Goal: Task Accomplishment & Management: Manage account settings

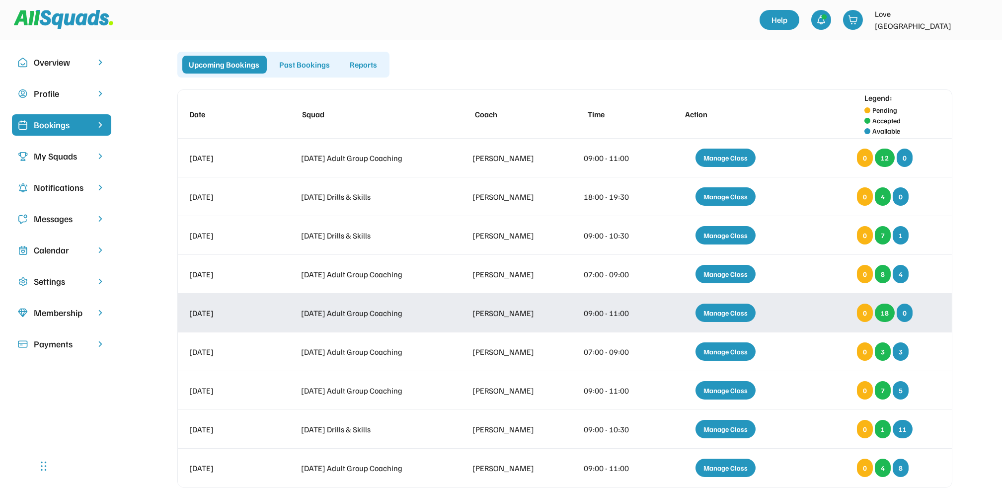
click at [715, 311] on div "Manage Class" at bounding box center [725, 312] width 60 height 18
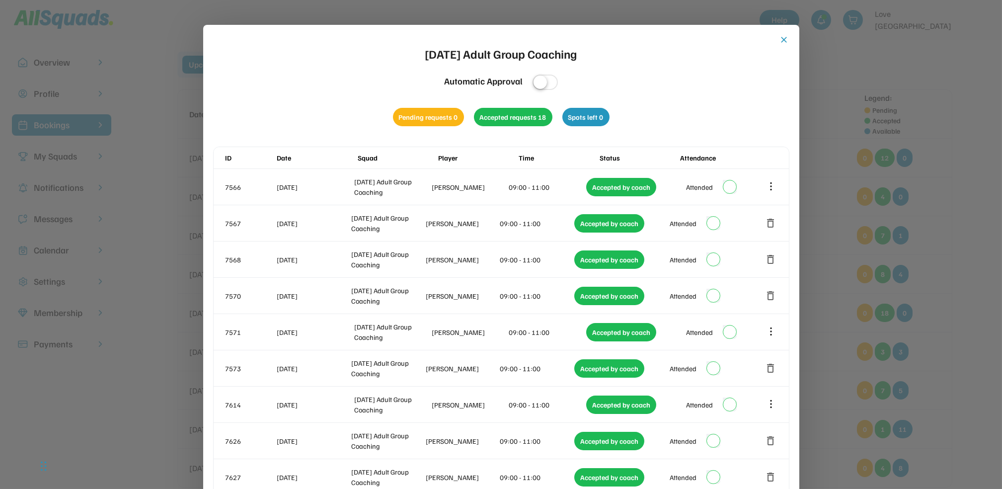
click at [788, 33] on div "close [DATE] Adult Group Coaching Automatic Approval Pending requests 0 Accepte…" at bounding box center [501, 448] width 596 height 846
click at [785, 39] on button "close" at bounding box center [784, 40] width 10 height 10
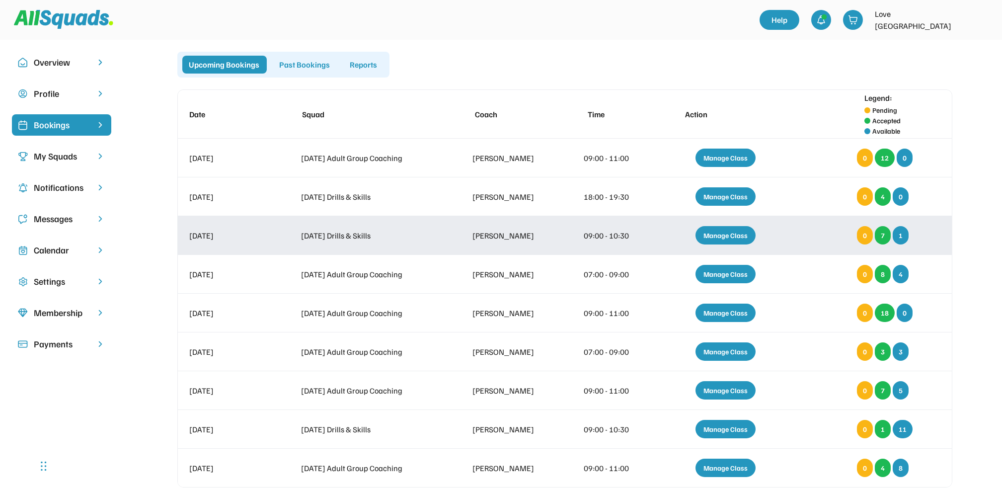
click at [721, 229] on div "Manage Class" at bounding box center [725, 235] width 60 height 18
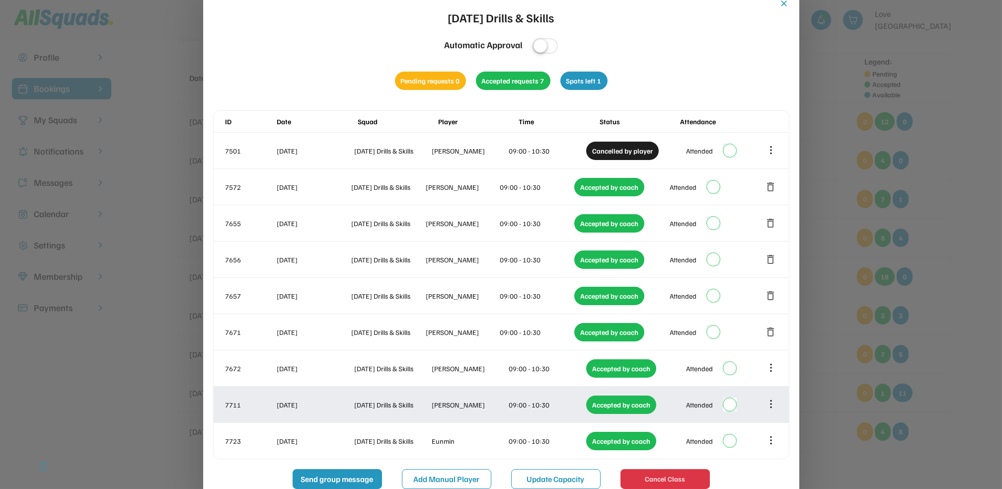
scroll to position [66, 0]
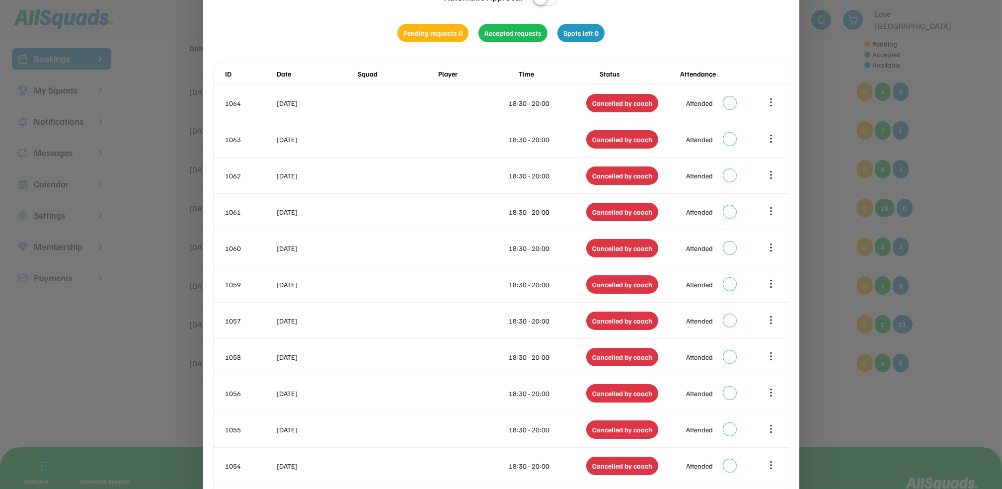
click at [951, 72] on div at bounding box center [501, 244] width 1002 height 489
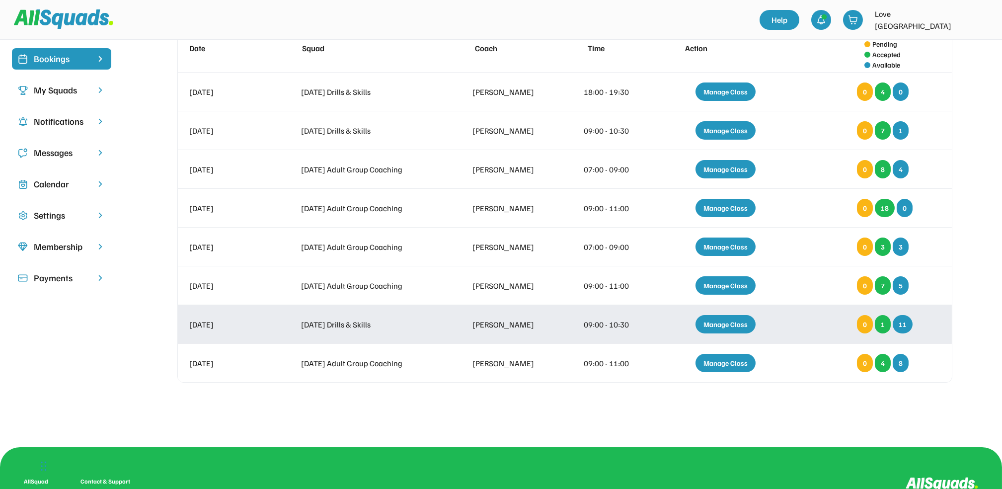
click at [730, 325] on div "Manage Class" at bounding box center [725, 324] width 60 height 18
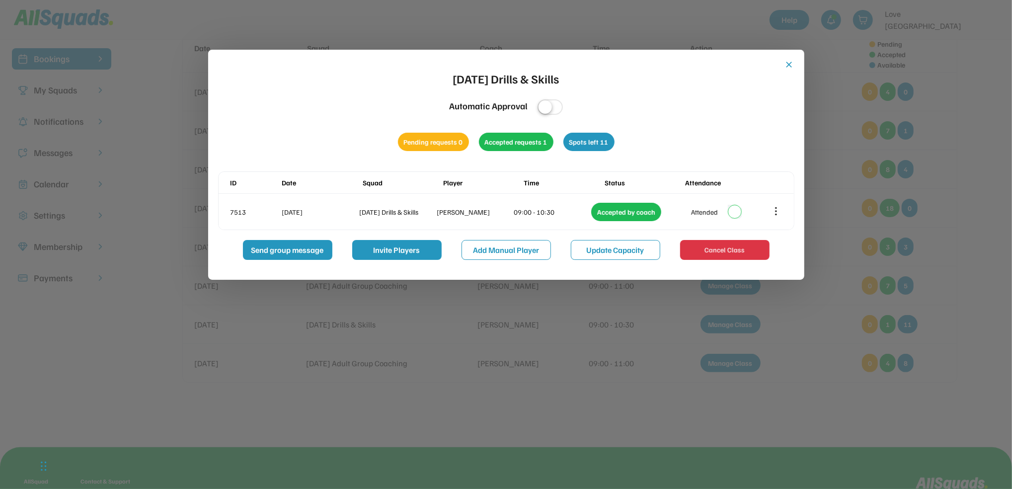
click at [957, 216] on div at bounding box center [506, 244] width 1012 height 489
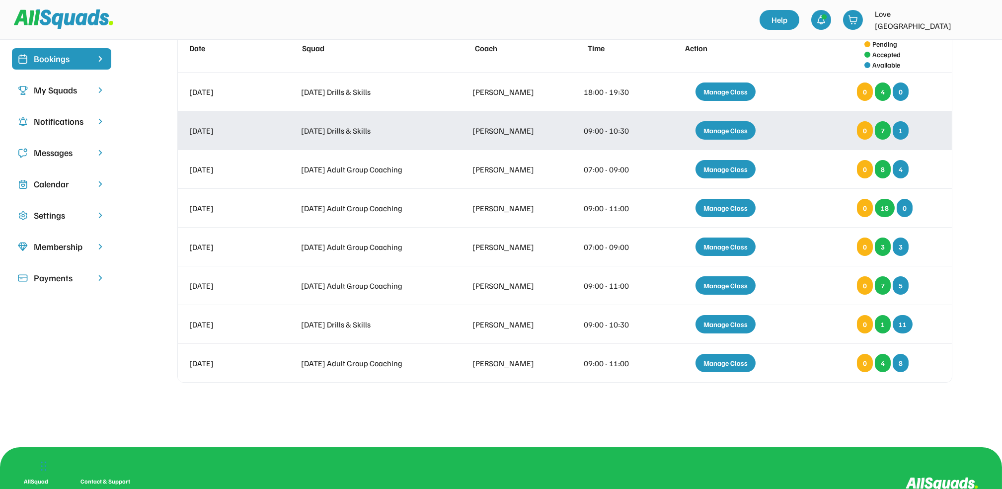
click at [742, 127] on div "Manage Class" at bounding box center [725, 130] width 60 height 18
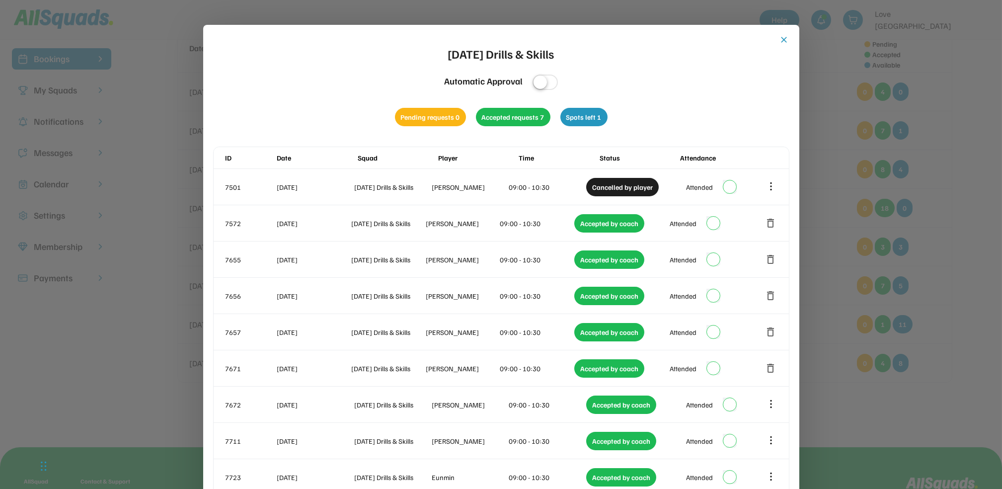
click at [784, 42] on button "close" at bounding box center [784, 40] width 10 height 10
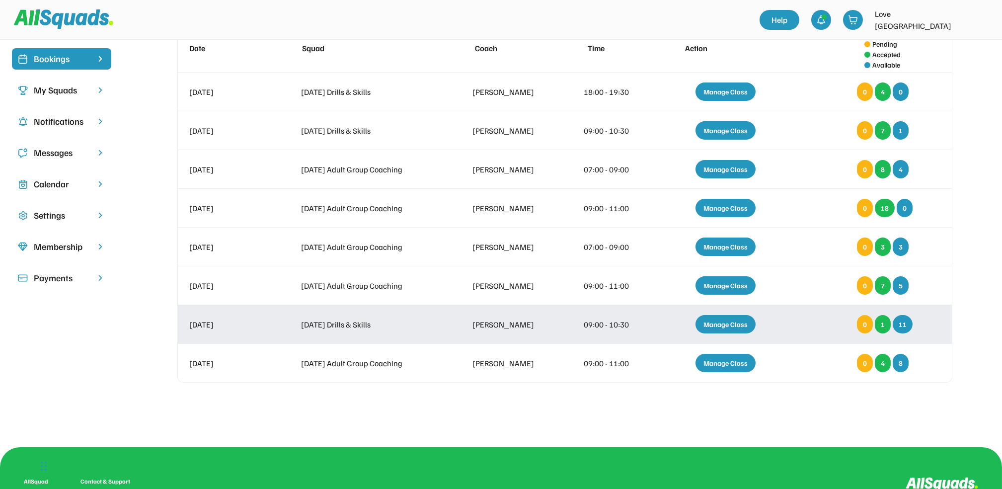
click at [717, 322] on div "Manage Class" at bounding box center [725, 324] width 60 height 18
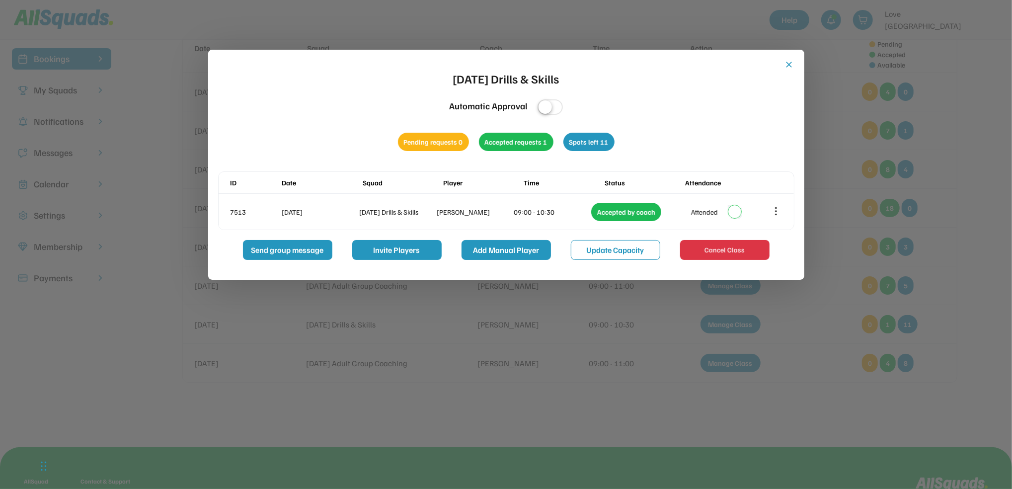
click at [534, 250] on button "Add Manual Player" at bounding box center [505, 250] width 89 height 20
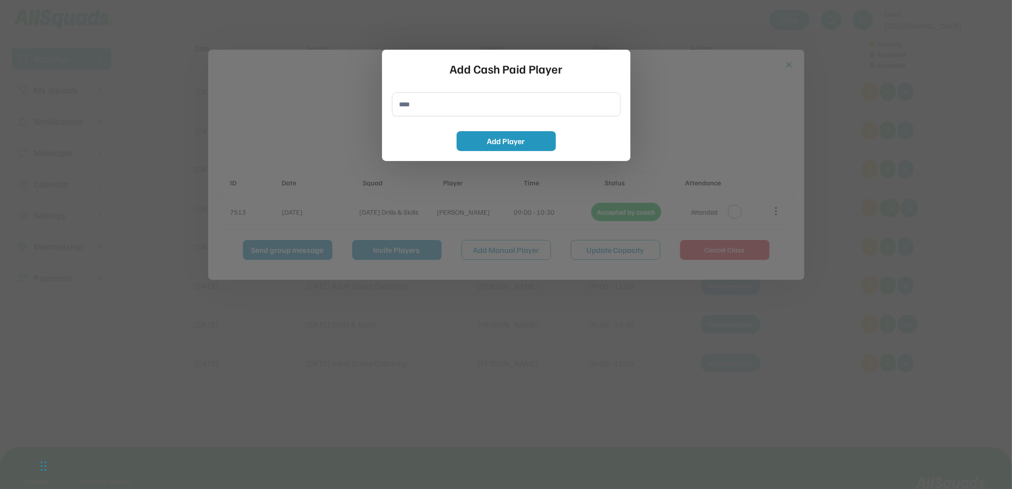
click at [461, 240] on button "Add Manual Player" at bounding box center [505, 250] width 89 height 20
click at [415, 103] on input "input" at bounding box center [506, 104] width 228 height 24
type input "**********"
click at [514, 137] on button "Add Player" at bounding box center [505, 141] width 99 height 20
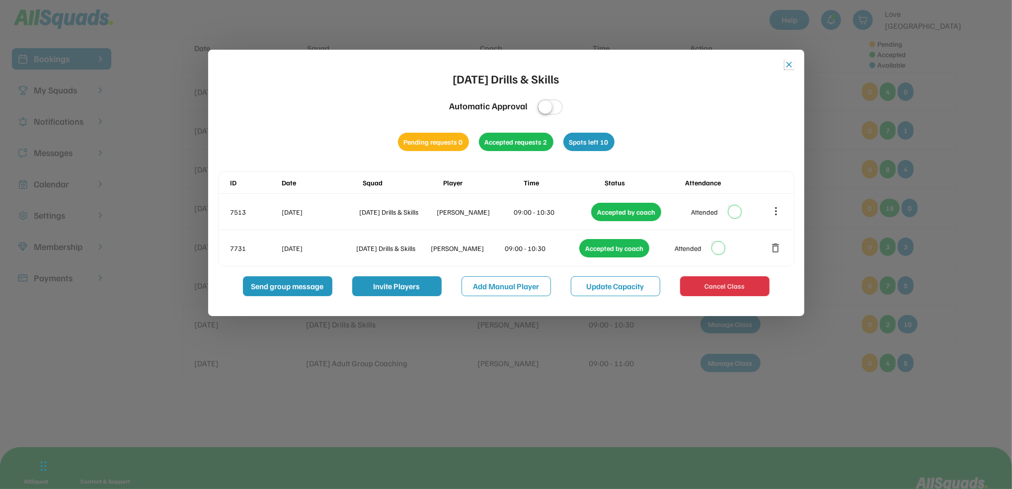
click at [788, 65] on button "close" at bounding box center [789, 65] width 10 height 10
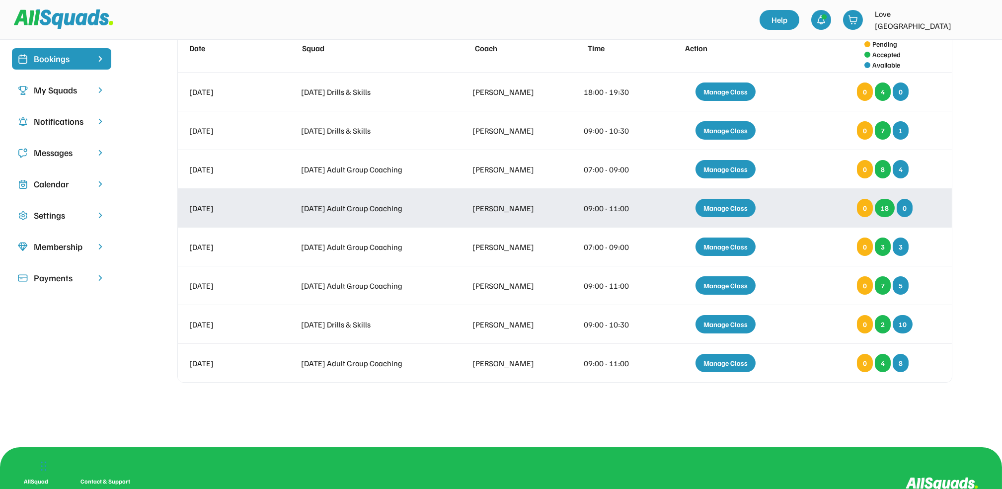
click at [723, 206] on div "Manage Class" at bounding box center [725, 208] width 60 height 18
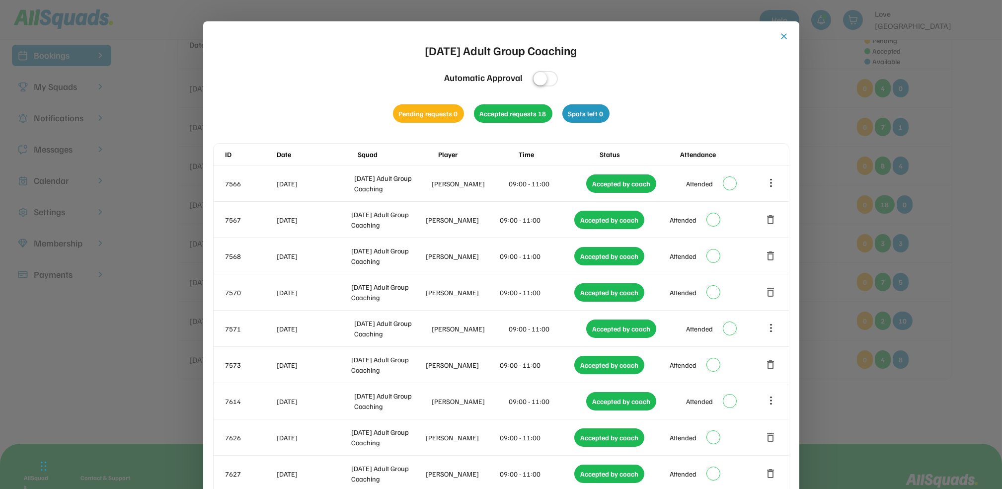
scroll to position [38, 0]
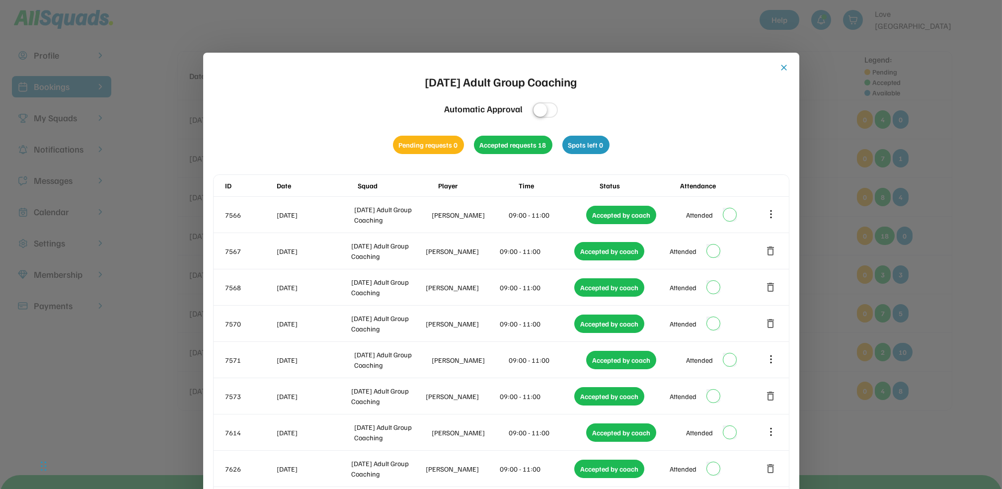
click at [783, 63] on button "close" at bounding box center [784, 68] width 10 height 10
